Goal: Check status: Check status

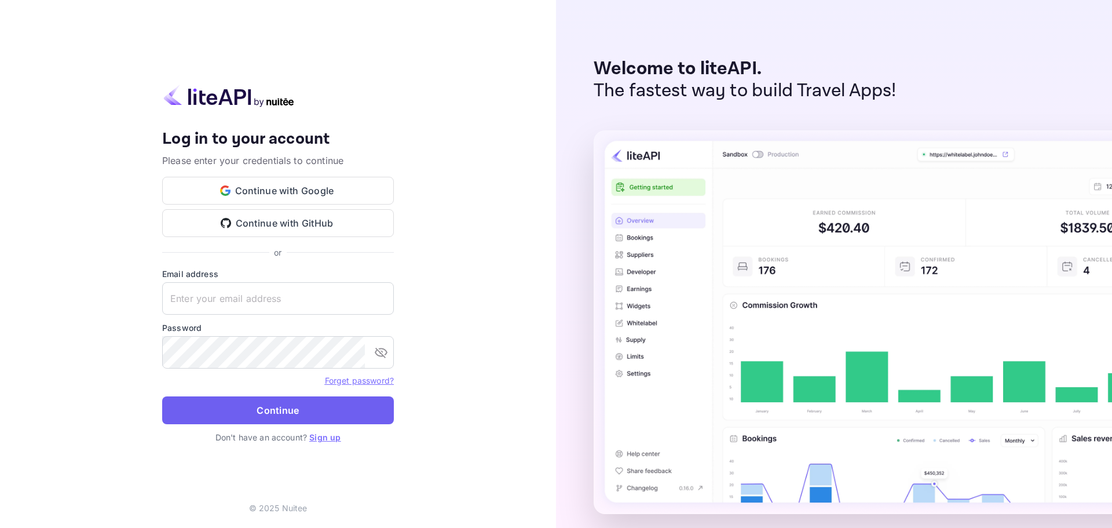
type input "[PERSON_NAME][EMAIL_ADDRESS][DOMAIN_NAME]"
click at [330, 409] on button "Continue" at bounding box center [278, 410] width 232 height 28
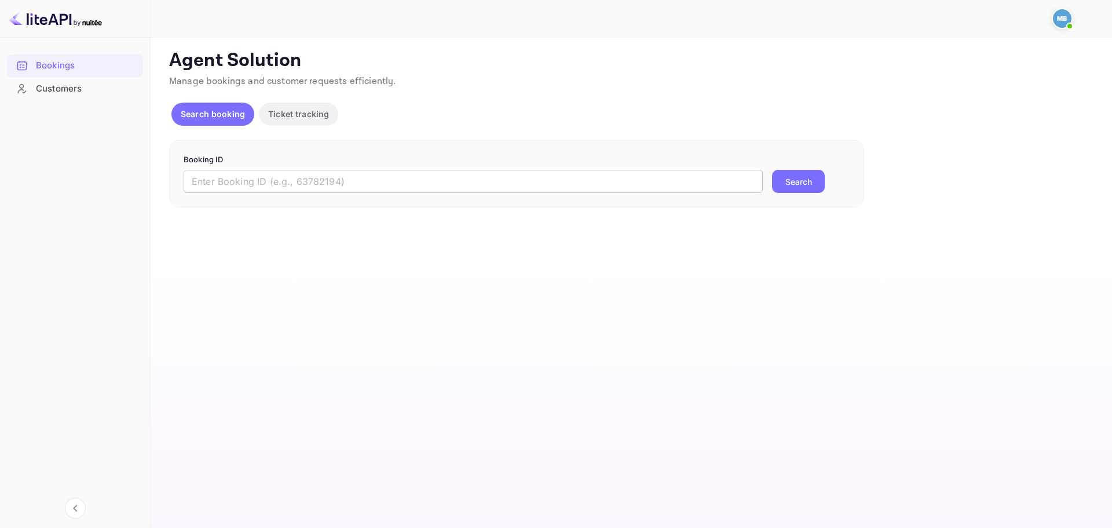
click at [438, 187] on input "text" at bounding box center [473, 181] width 579 height 23
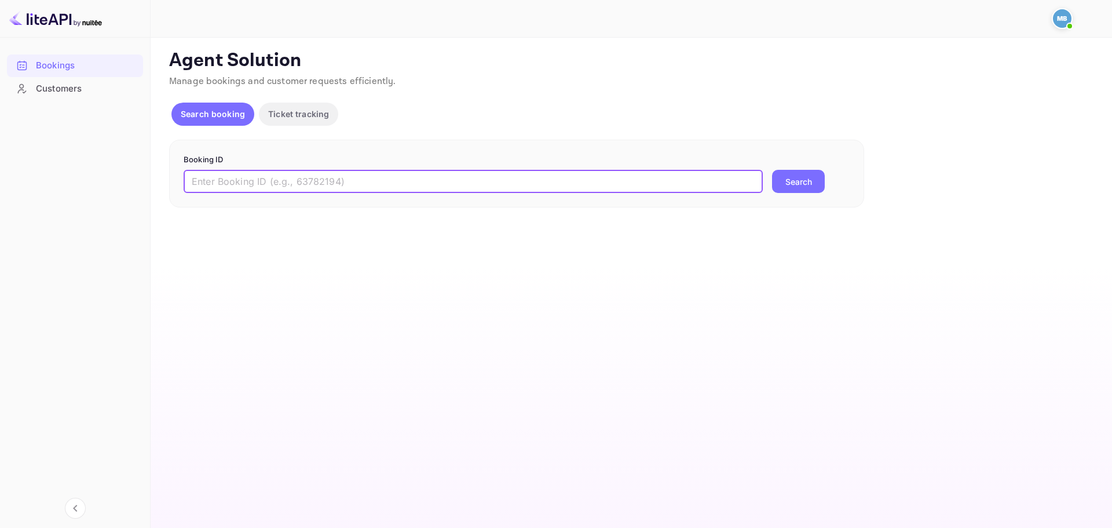
paste input "8881358"
type input "8881358"
click at [801, 185] on button "Search" at bounding box center [798, 181] width 53 height 23
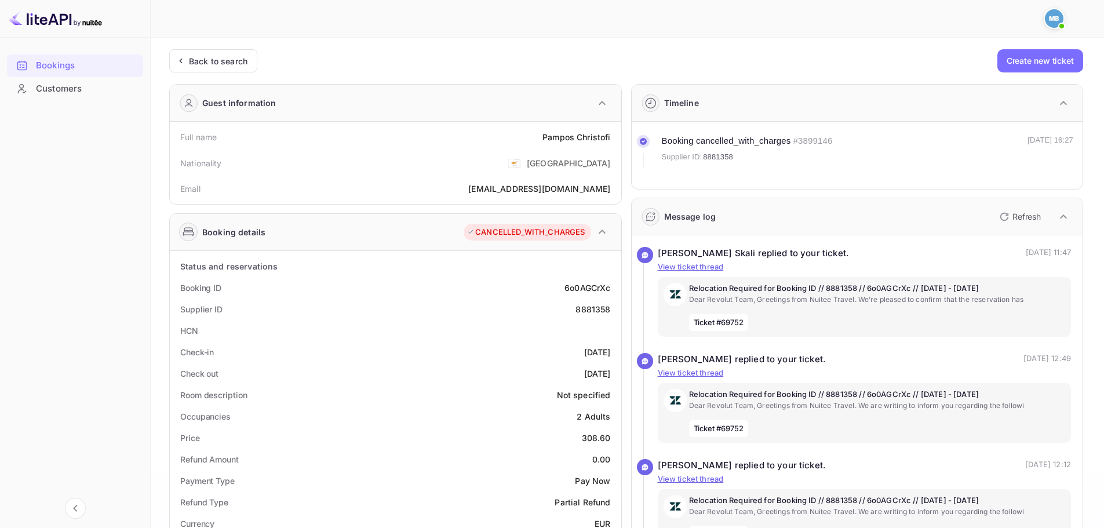
click at [1010, 219] on icon "button" at bounding box center [1004, 217] width 14 height 14
click at [1009, 221] on icon "button" at bounding box center [1004, 217] width 14 height 14
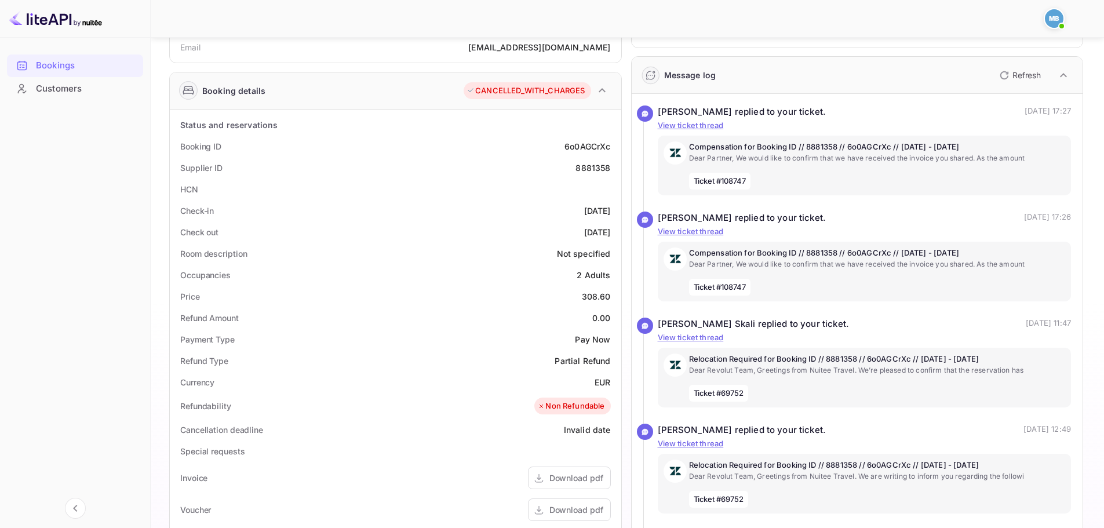
scroll to position [174, 0]
